Goal: Transaction & Acquisition: Purchase product/service

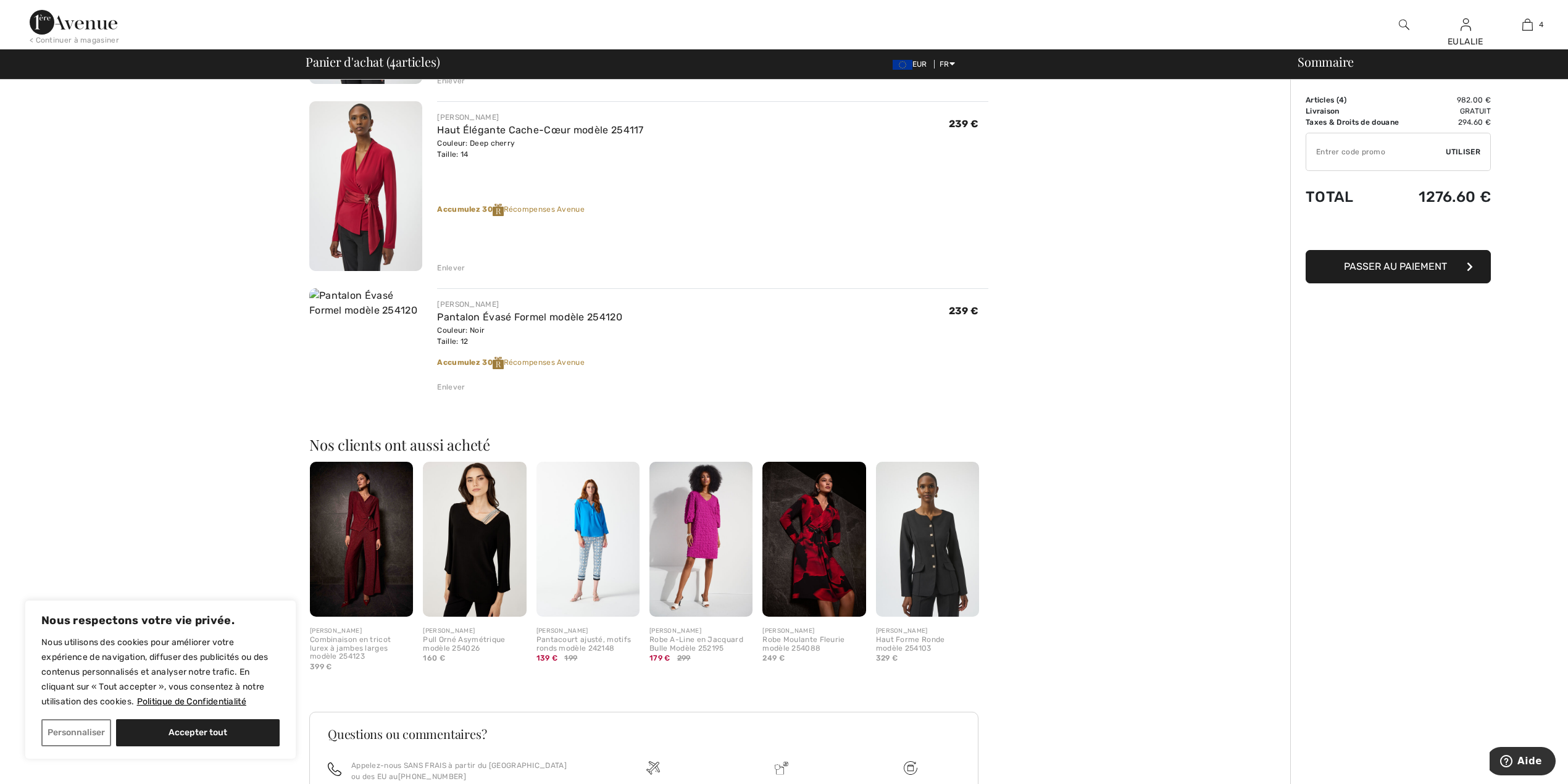
scroll to position [598, 0]
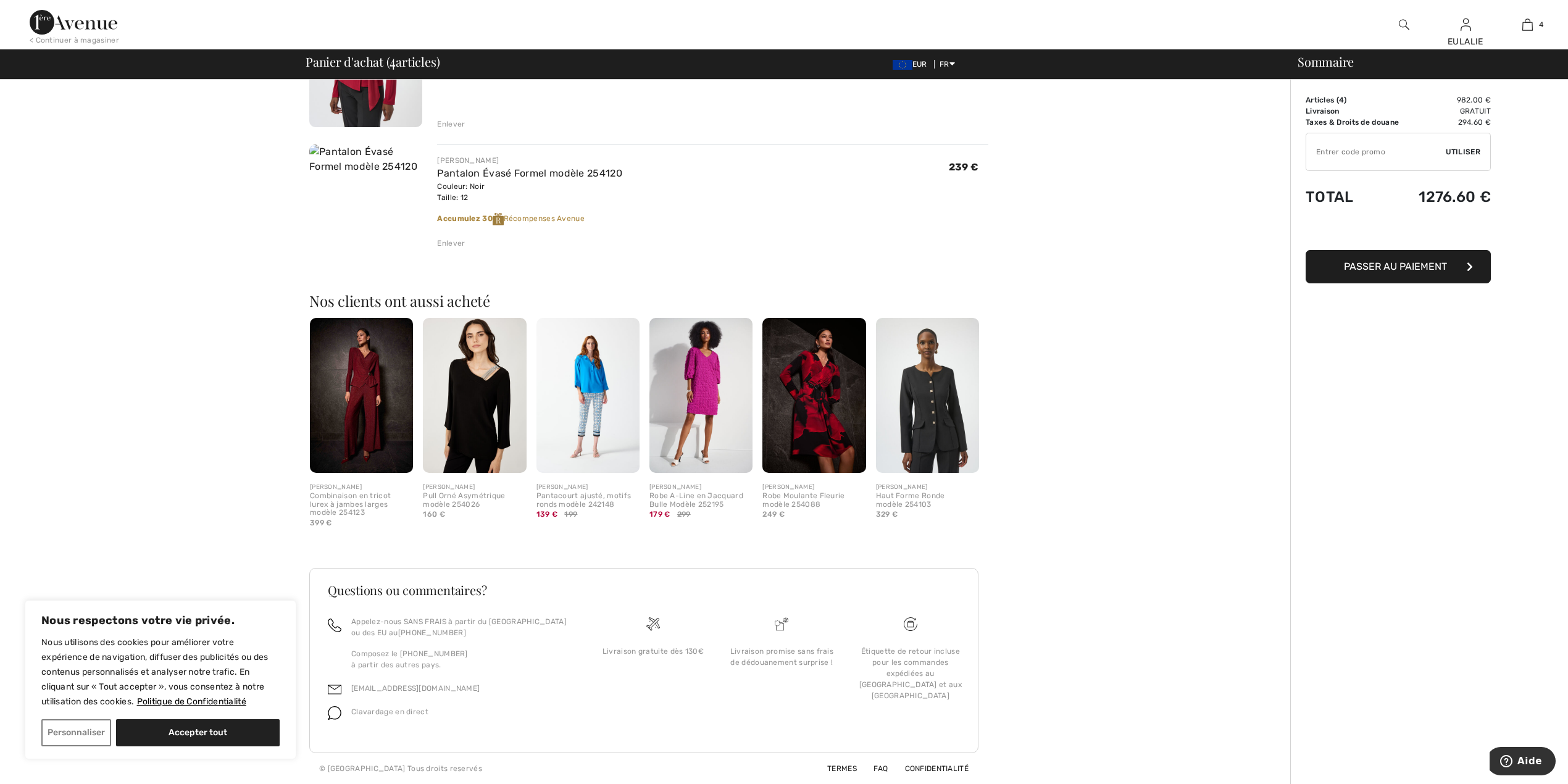
click at [700, 378] on img at bounding box center [701, 395] width 103 height 155
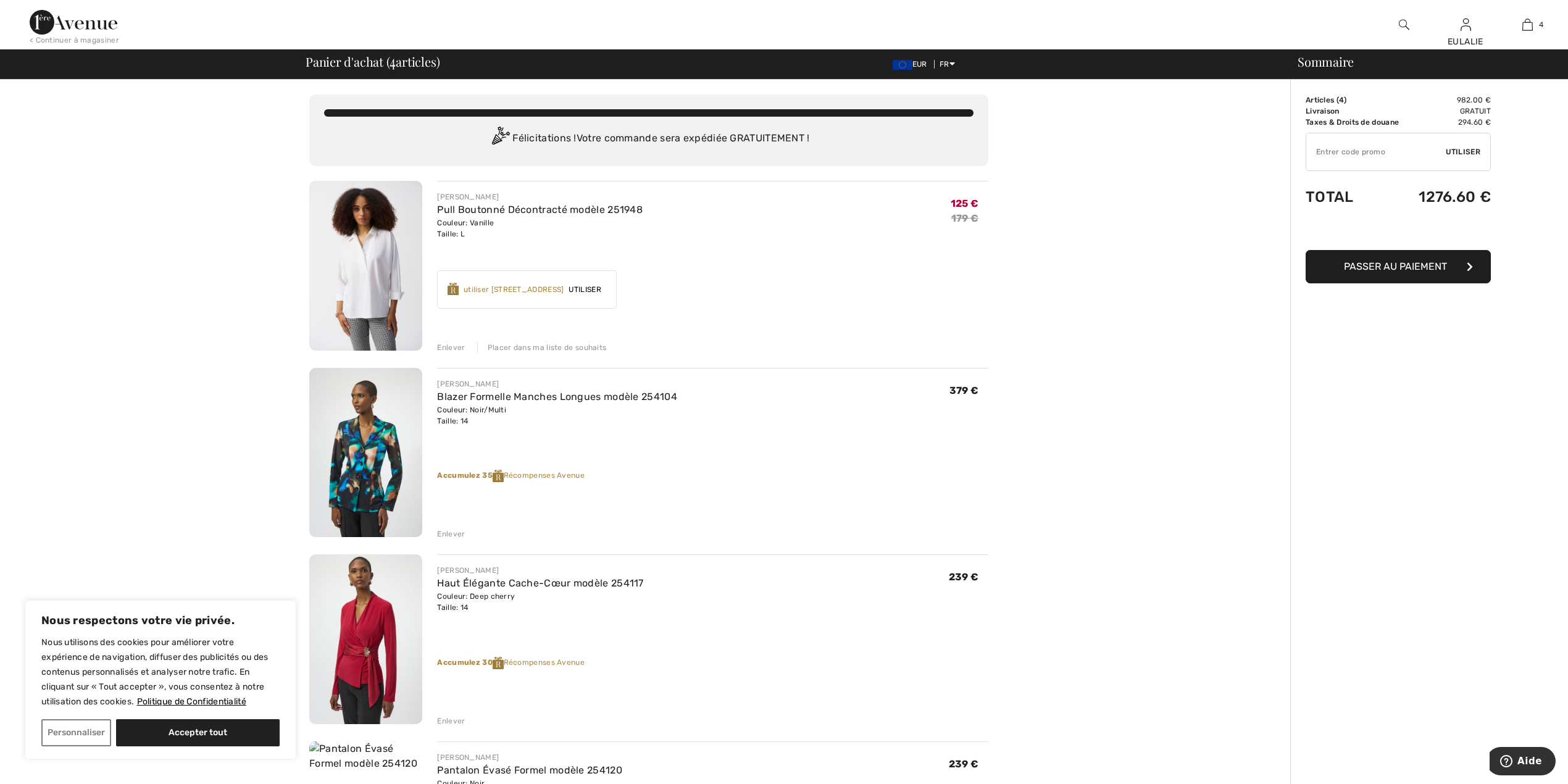
click at [334, 446] on img at bounding box center [366, 452] width 113 height 170
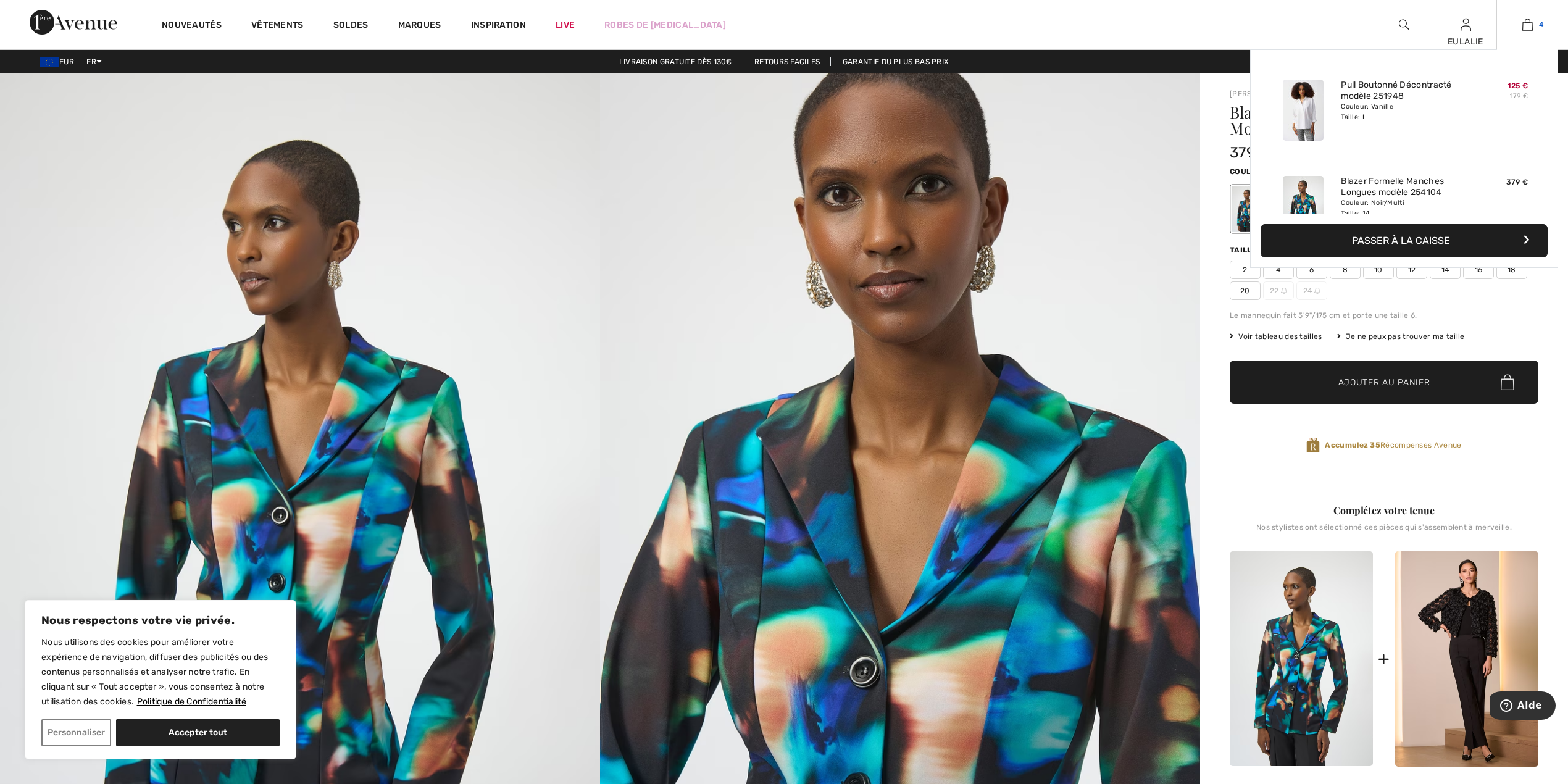
click at [1531, 21] on link "4" at bounding box center [1527, 25] width 61 height 15
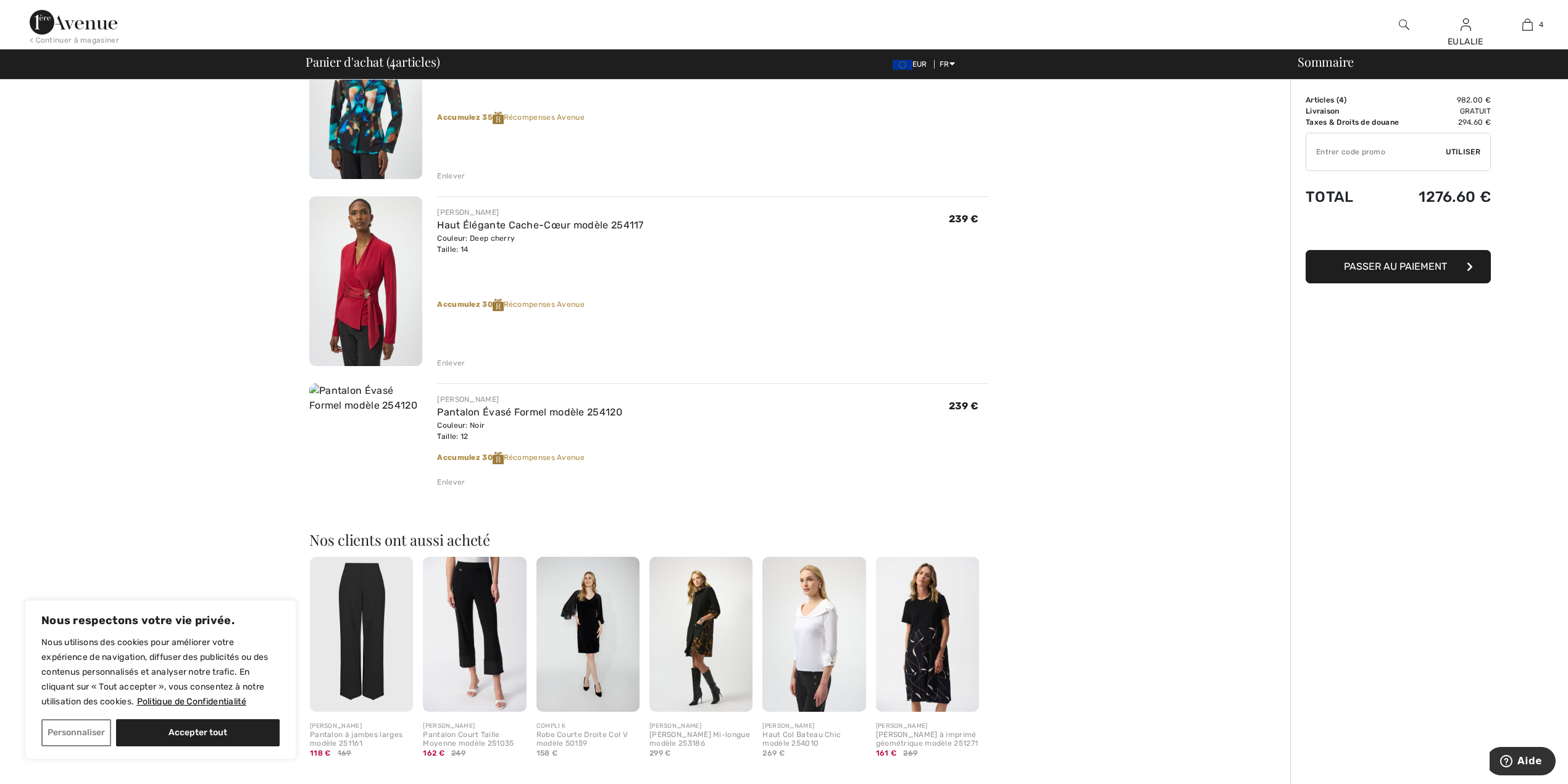
scroll to position [247, 0]
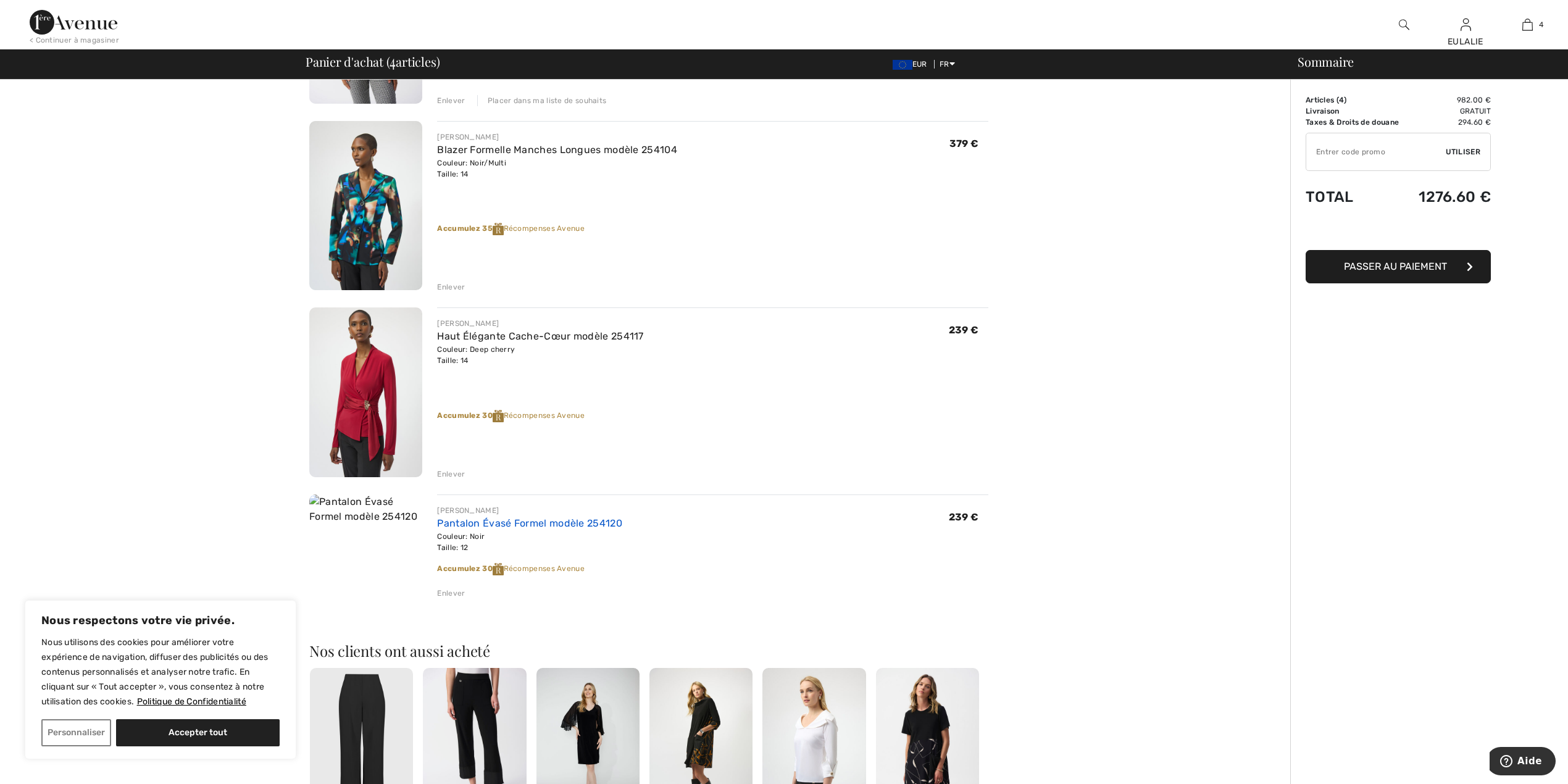
click at [475, 519] on link "Pantalon Évasé Formel modèle 254120" at bounding box center [530, 523] width 185 height 12
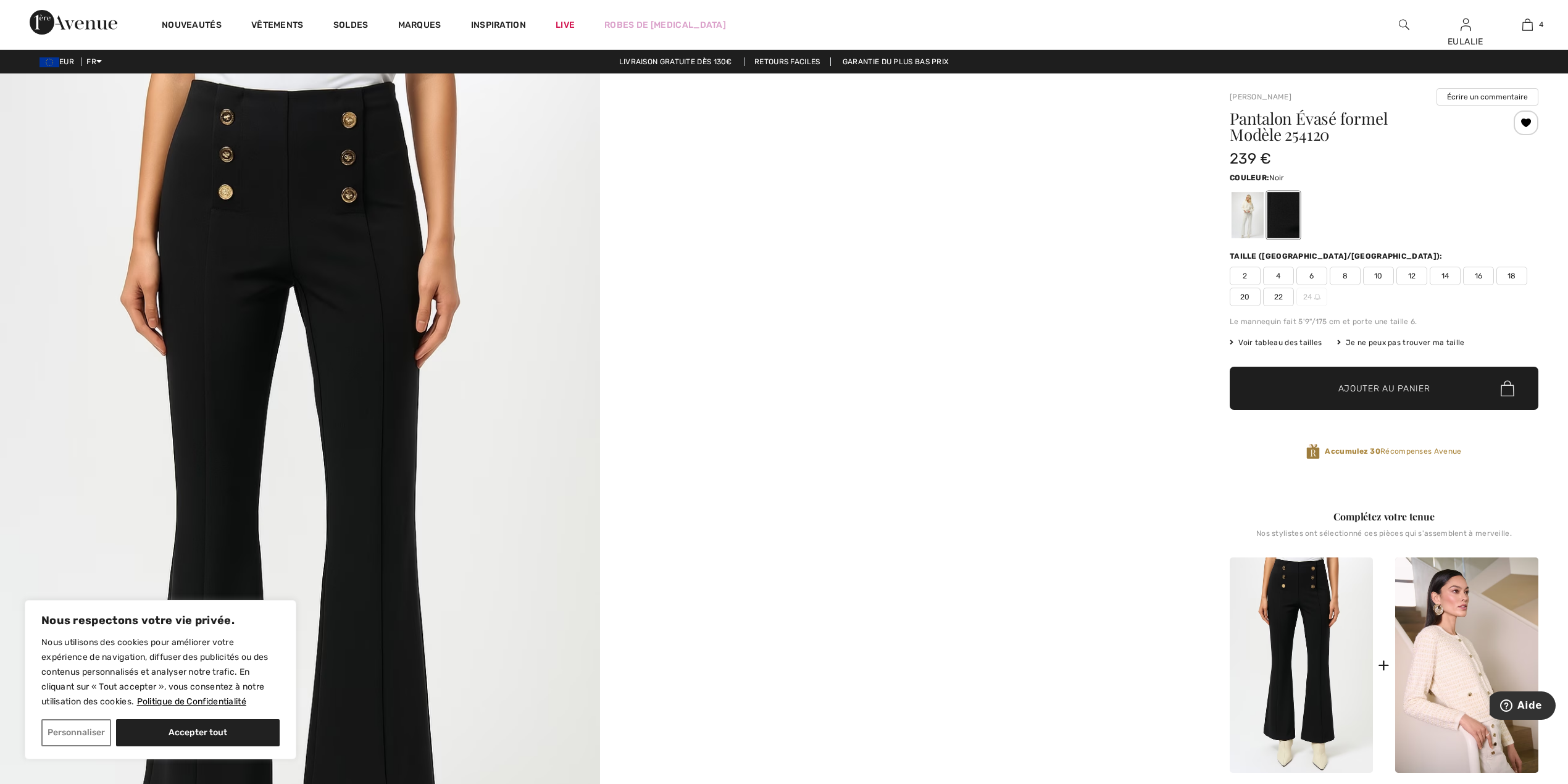
click at [262, 139] on img at bounding box center [300, 523] width 600 height 901
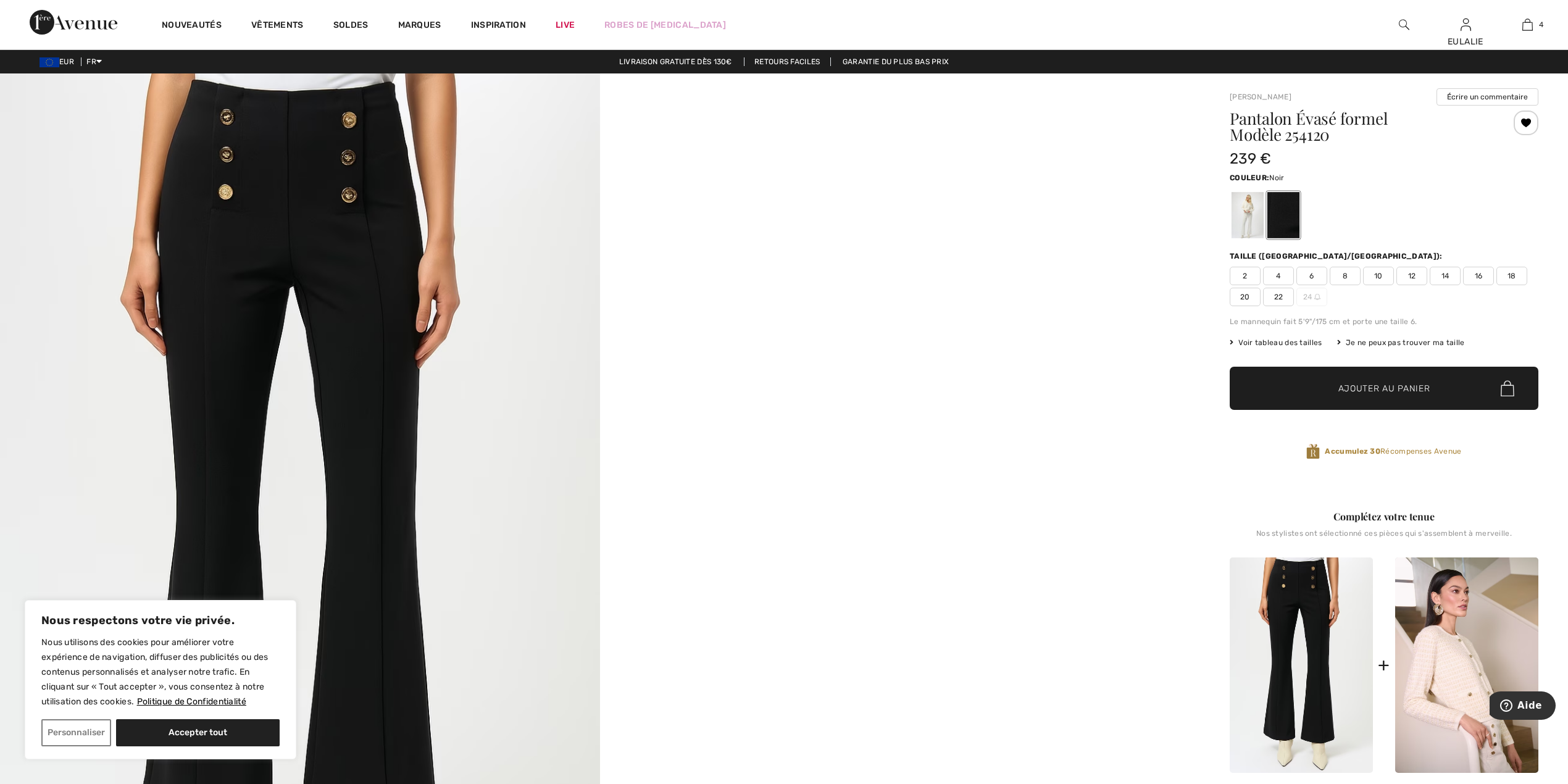
click at [304, 107] on img at bounding box center [300, 523] width 600 height 901
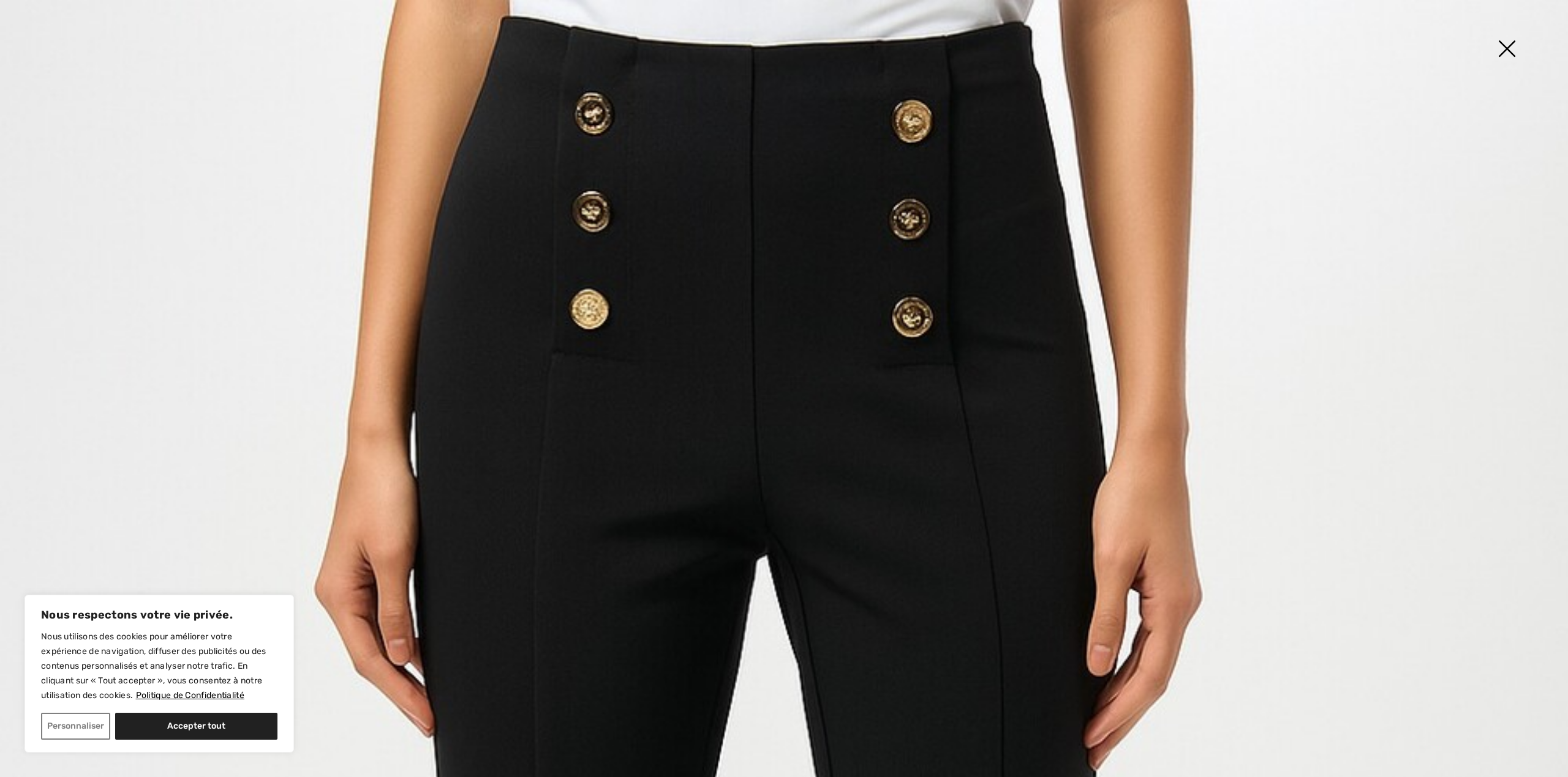
click at [1514, 47] on img at bounding box center [1506, 50] width 62 height 63
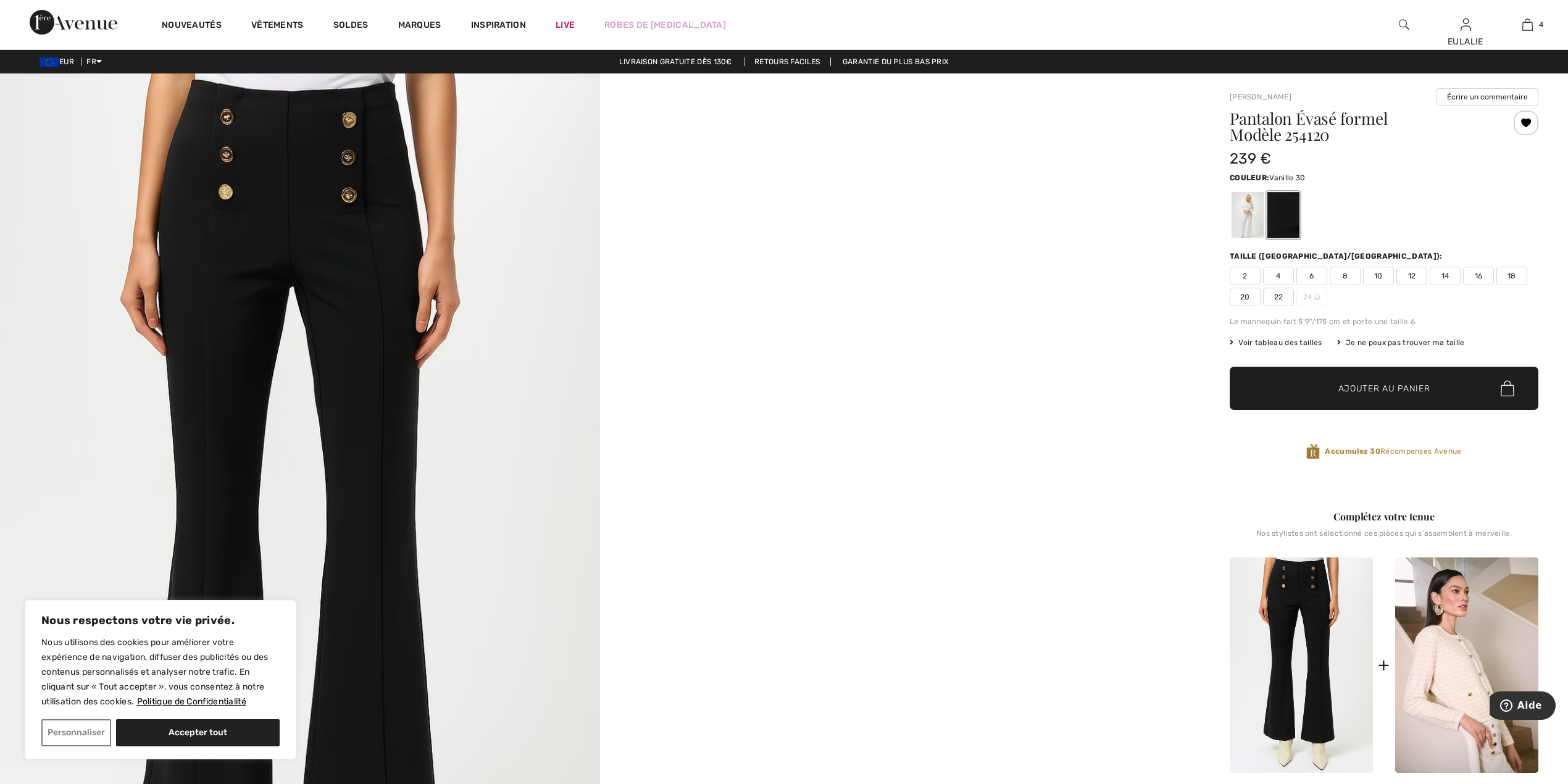
click at [1245, 211] on div at bounding box center [1247, 215] width 32 height 46
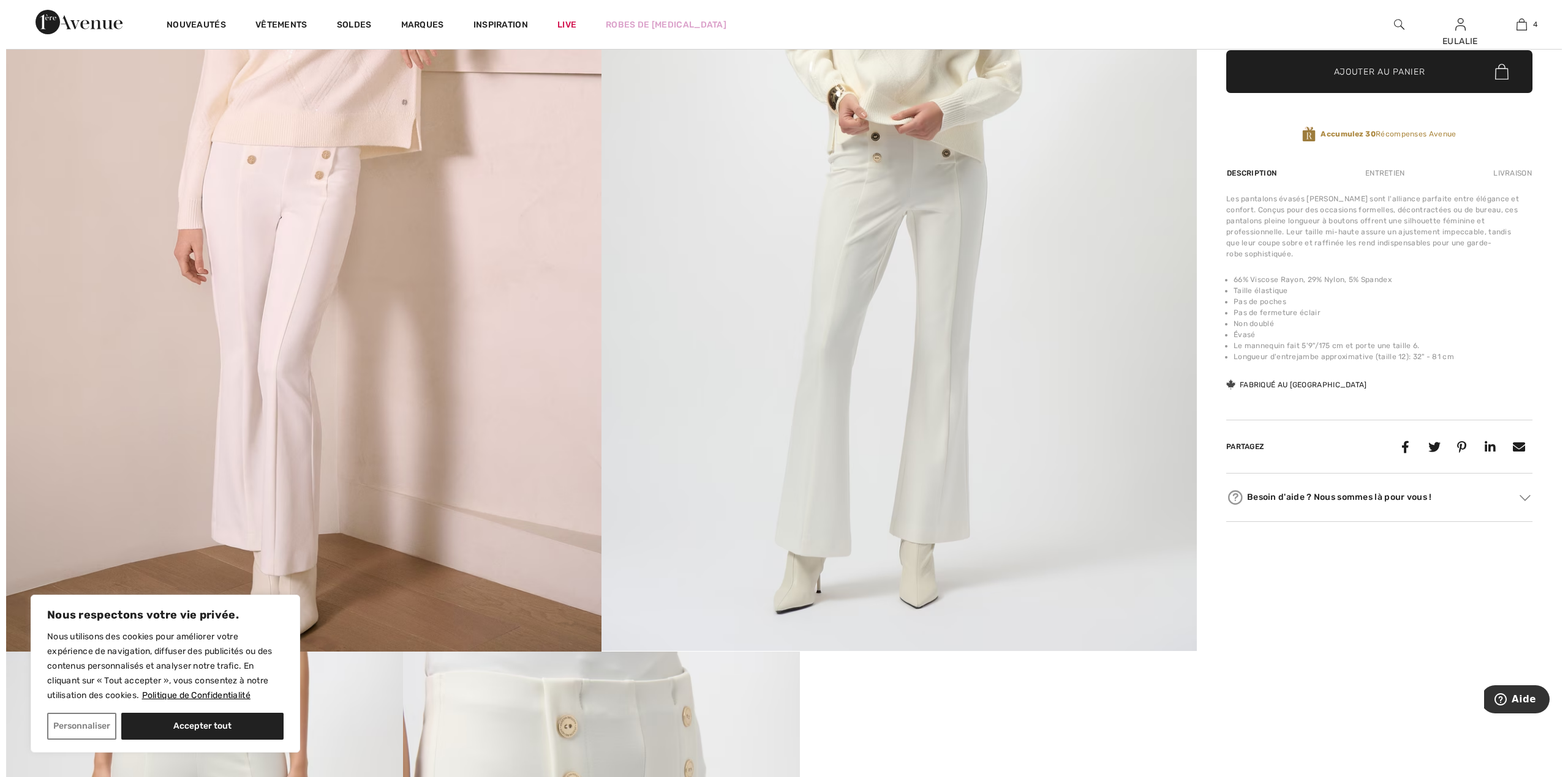
scroll to position [326, 0]
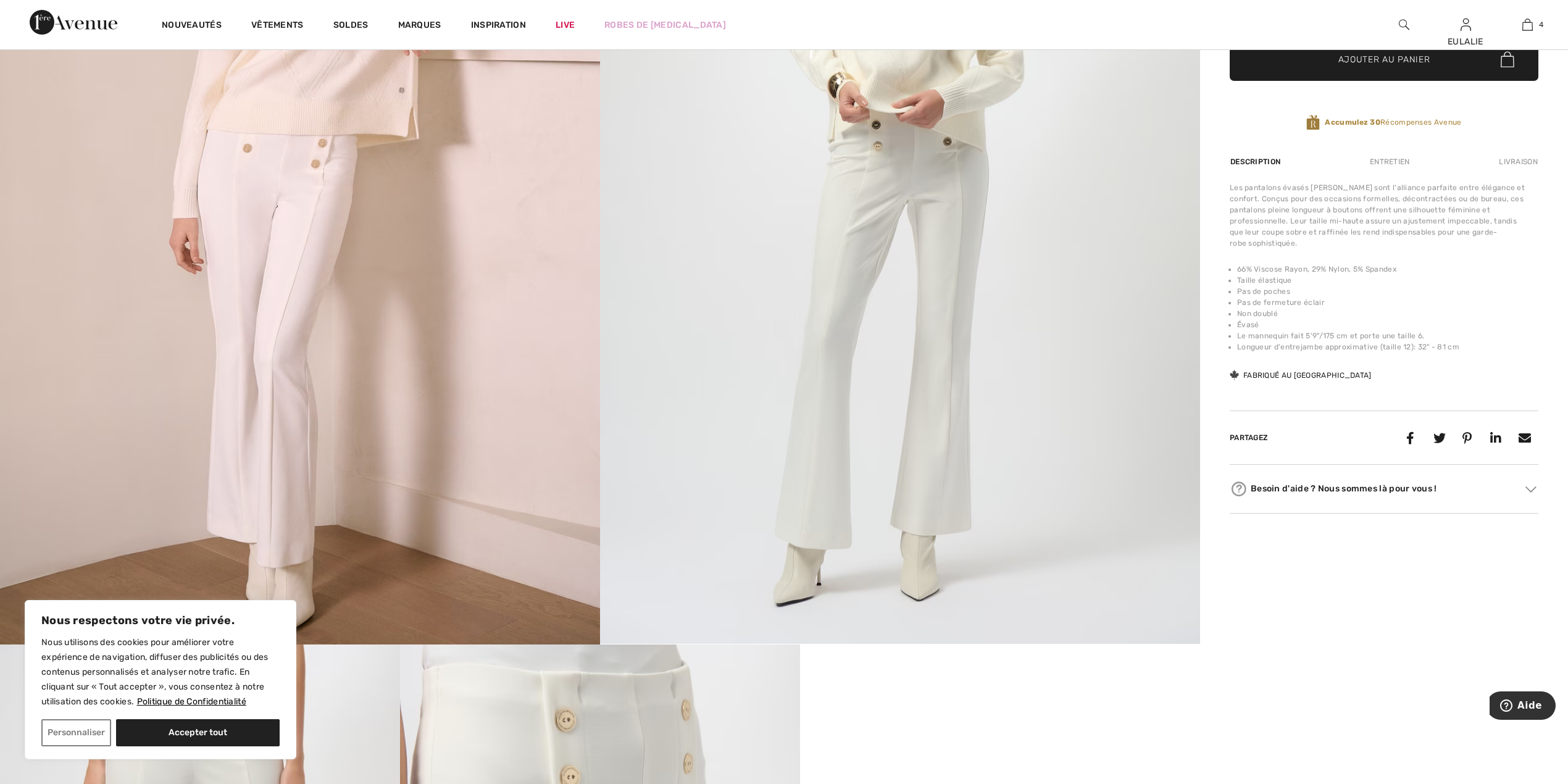
click at [352, 125] on img at bounding box center [300, 194] width 600 height 901
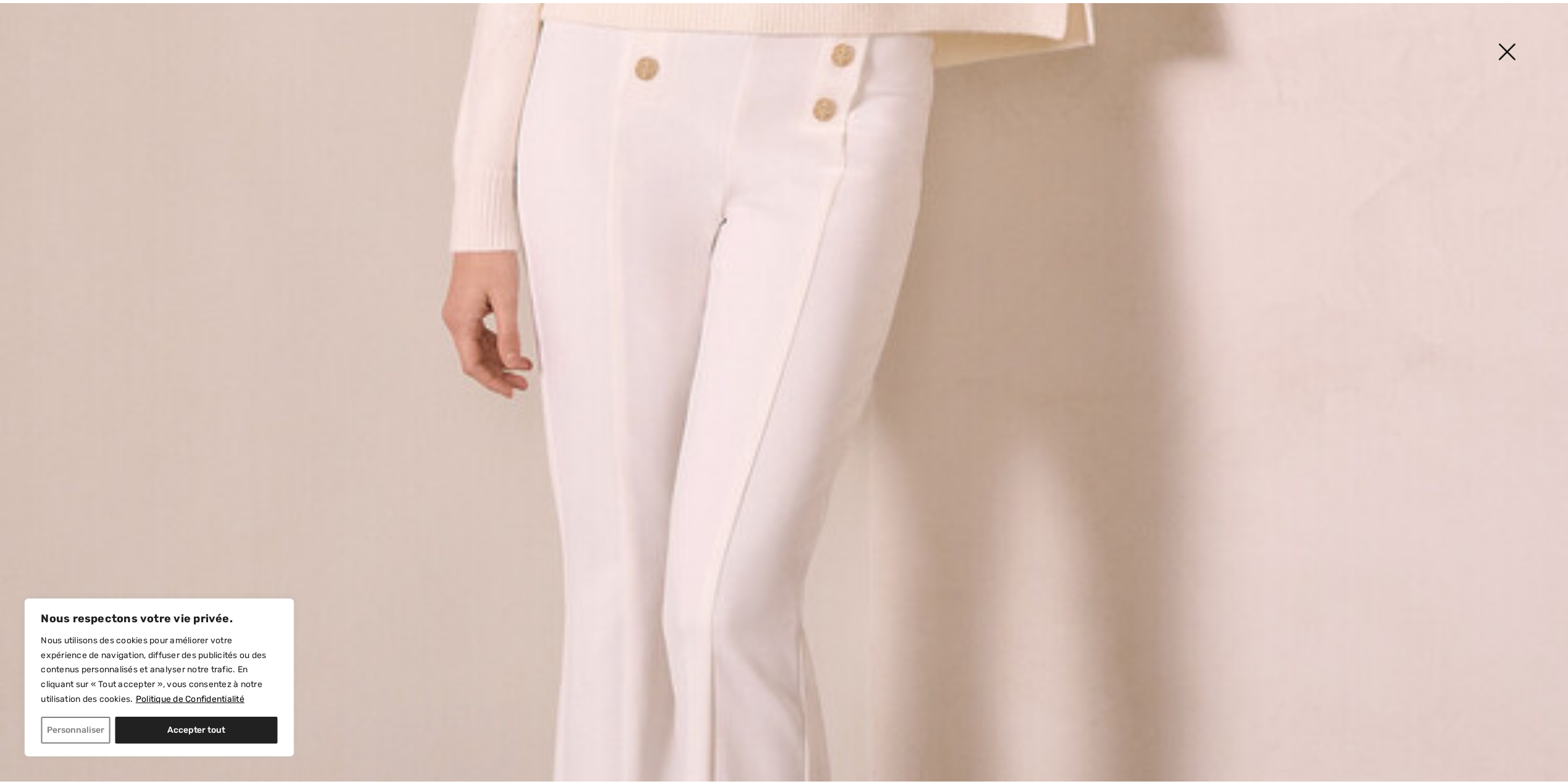
scroll to position [1152, 0]
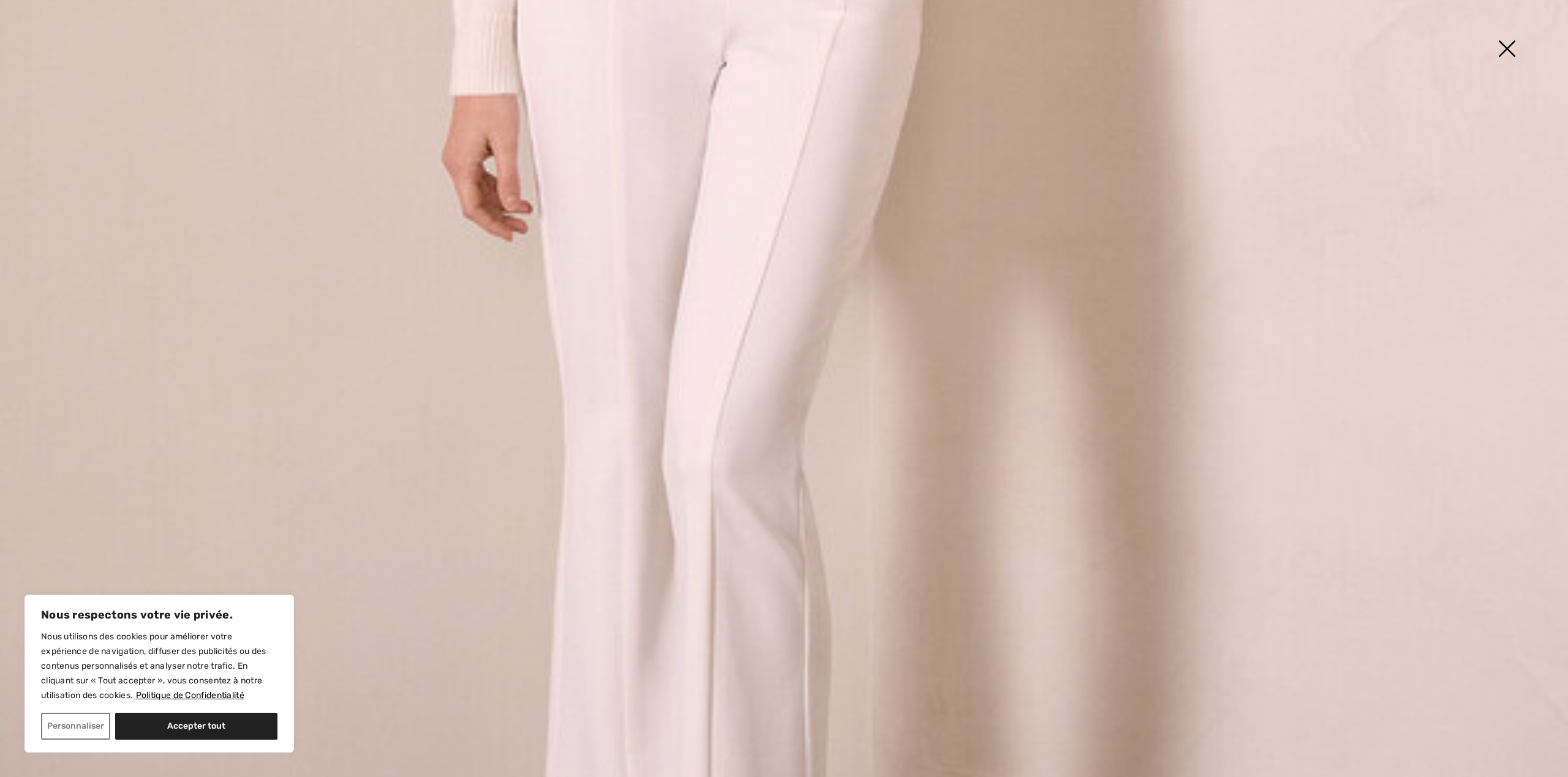
click at [1516, 42] on img at bounding box center [1506, 50] width 62 height 63
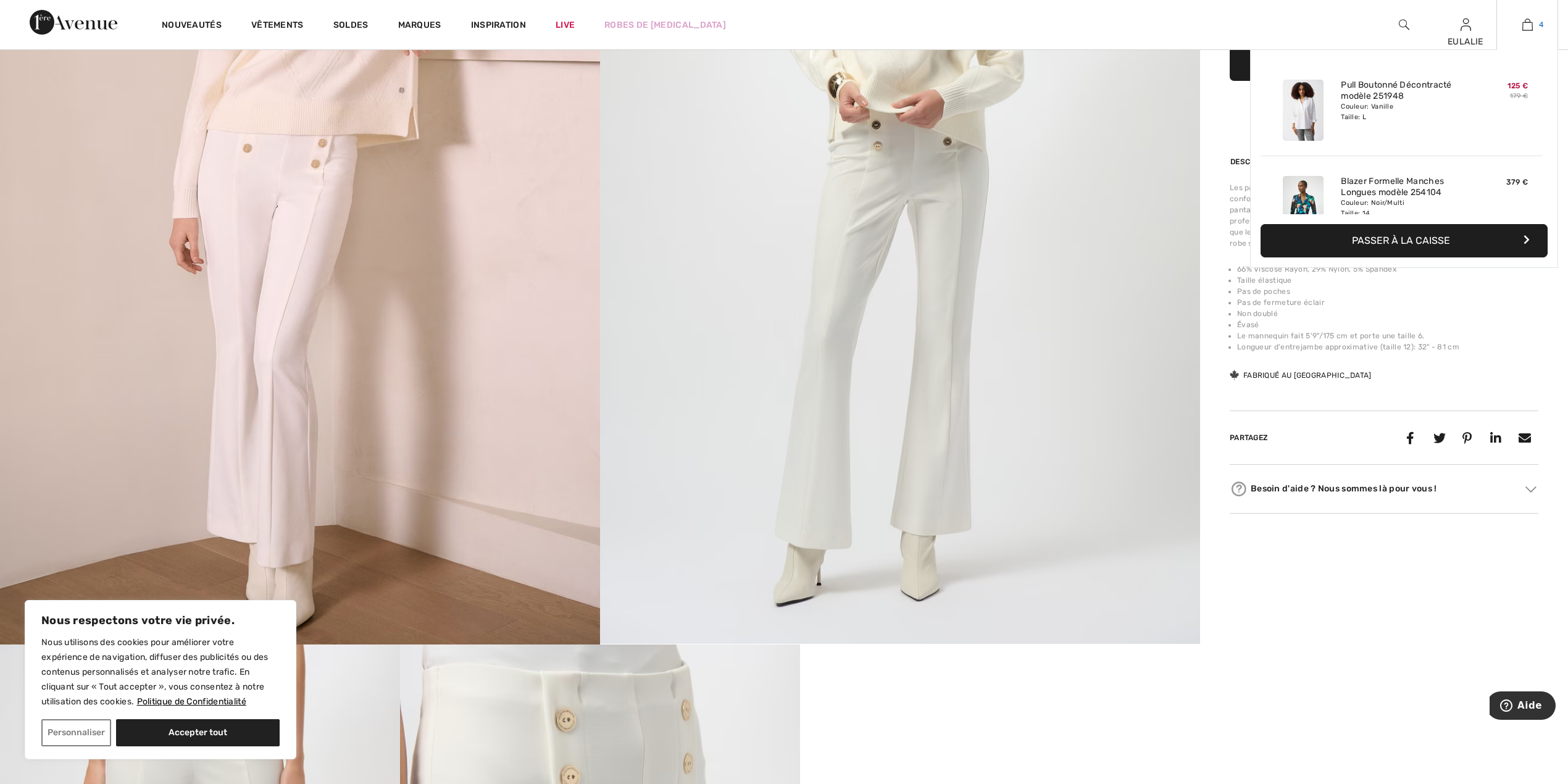
click at [1529, 23] on img at bounding box center [1527, 25] width 11 height 15
